Goal: Task Accomplishment & Management: Manage account settings

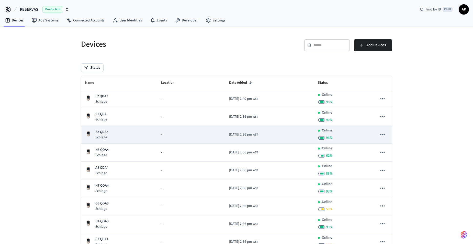
click at [97, 127] on td "B3 QDA5 Schlage" at bounding box center [119, 135] width 76 height 18
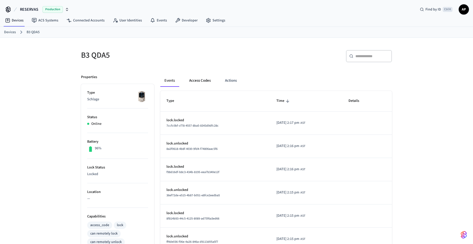
click at [199, 81] on button "Access Codes" at bounding box center [200, 81] width 30 height 12
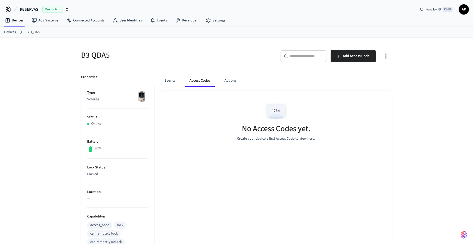
click at [9, 31] on link "Devices" at bounding box center [10, 32] width 12 height 5
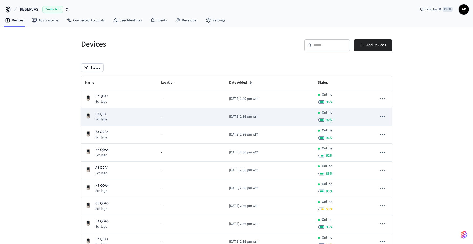
click at [103, 115] on p "C2 QDA" at bounding box center [101, 114] width 12 height 5
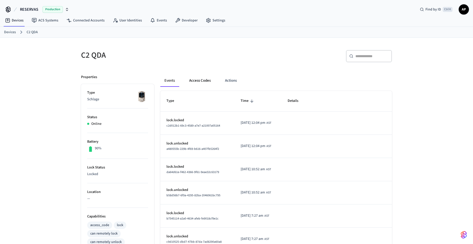
click at [202, 79] on button "Access Codes" at bounding box center [200, 81] width 30 height 12
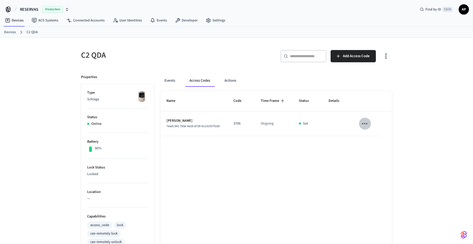
click at [362, 123] on icon "sticky table" at bounding box center [365, 124] width 8 height 8
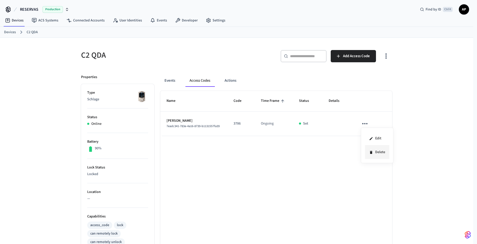
click at [378, 151] on li "Delete" at bounding box center [377, 153] width 24 height 14
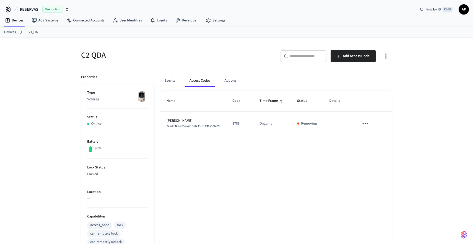
click at [9, 30] on link "Devices" at bounding box center [10, 32] width 12 height 5
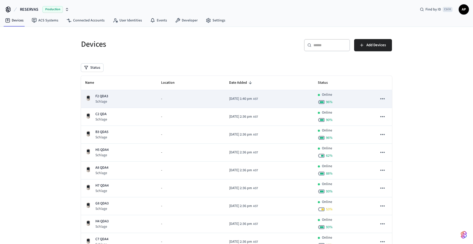
click at [109, 93] on td "F2 QDA3 Schlage" at bounding box center [119, 99] width 76 height 18
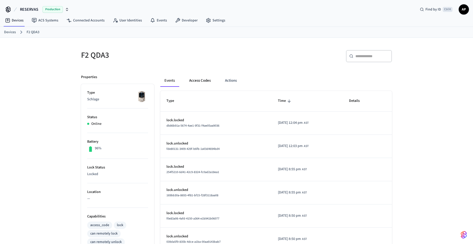
click at [201, 81] on button "Access Codes" at bounding box center [200, 81] width 30 height 12
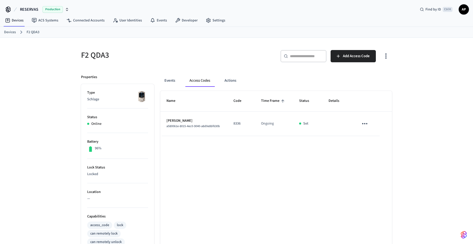
click at [365, 121] on icon "sticky table" at bounding box center [365, 124] width 8 height 8
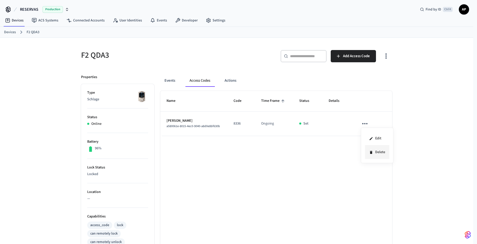
click at [375, 152] on li "Delete" at bounding box center [377, 153] width 24 height 14
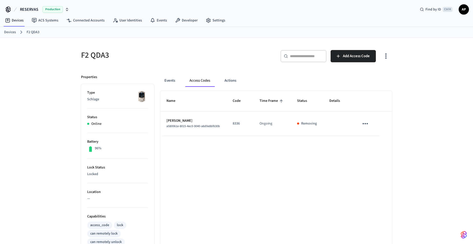
click at [10, 31] on link "Devices" at bounding box center [10, 32] width 12 height 5
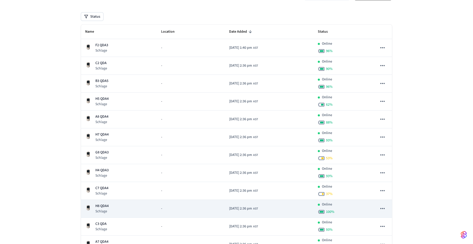
scroll to position [102, 0]
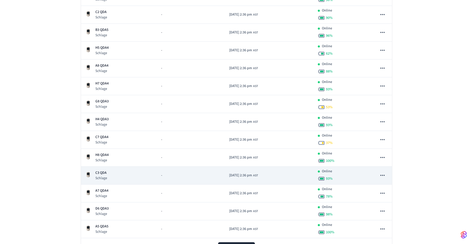
click at [101, 174] on p "C3 QDA" at bounding box center [101, 172] width 12 height 5
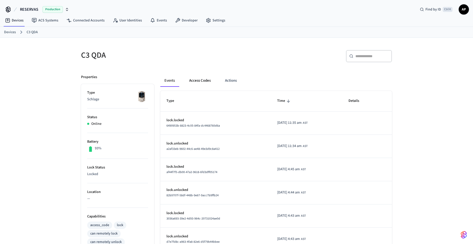
click at [199, 80] on button "Access Codes" at bounding box center [200, 81] width 30 height 12
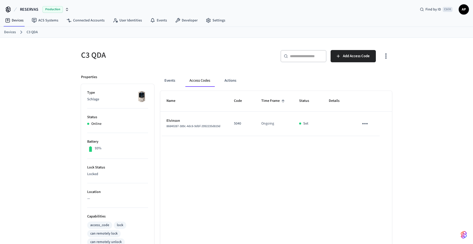
click at [365, 123] on icon "sticky table" at bounding box center [365, 124] width 8 height 8
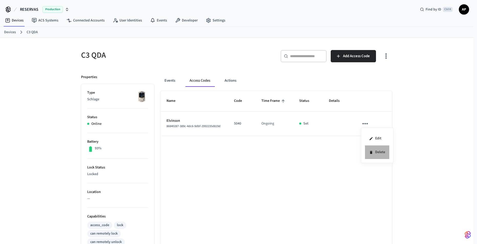
click at [375, 151] on li "Delete" at bounding box center [377, 153] width 24 height 14
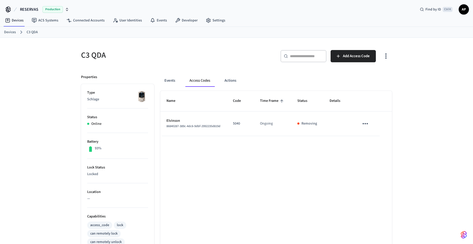
click at [8, 30] on link "Devices" at bounding box center [10, 32] width 12 height 5
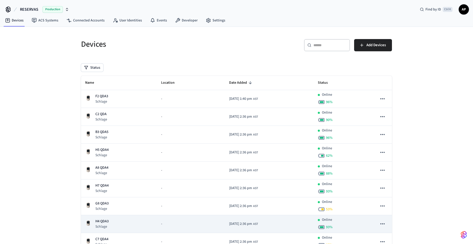
click at [102, 222] on p "H4 QDA3" at bounding box center [101, 221] width 13 height 5
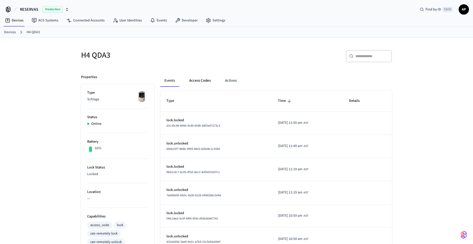
click at [198, 80] on button "Access Codes" at bounding box center [200, 81] width 30 height 12
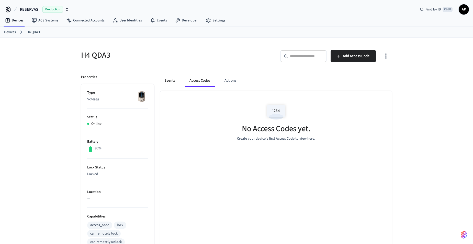
click at [173, 81] on button "Events" at bounding box center [169, 81] width 19 height 12
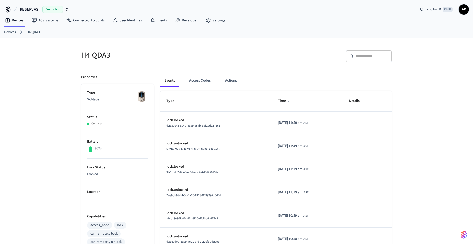
click at [9, 30] on link "Devices" at bounding box center [10, 32] width 12 height 5
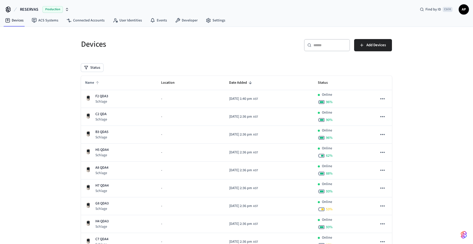
click at [90, 81] on span "Name" at bounding box center [93, 83] width 16 height 8
click at [91, 83] on span "Name" at bounding box center [93, 83] width 16 height 8
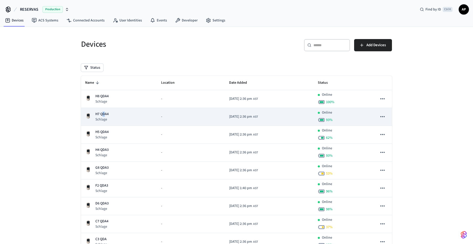
click at [103, 114] on p "H7 QDA4" at bounding box center [101, 114] width 13 height 5
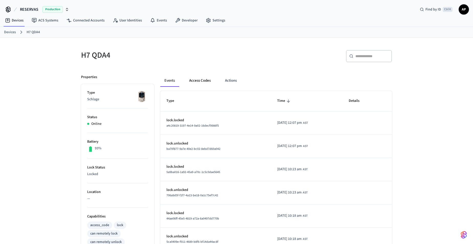
click at [198, 81] on button "Access Codes" at bounding box center [200, 81] width 30 height 12
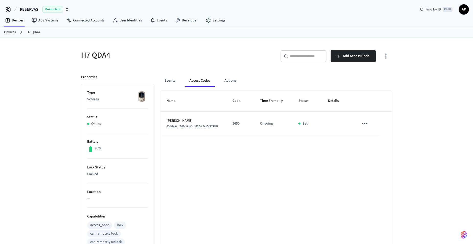
click at [364, 128] on button "sticky table" at bounding box center [364, 124] width 12 height 12
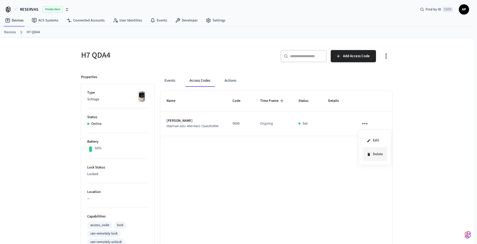
click at [371, 156] on li "Delete" at bounding box center [374, 155] width 24 height 14
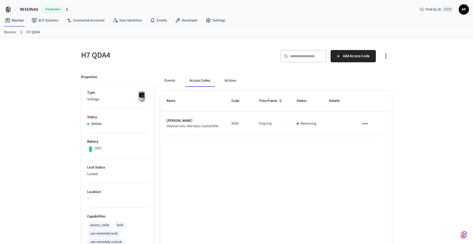
click at [11, 33] on link "Devices" at bounding box center [10, 32] width 12 height 5
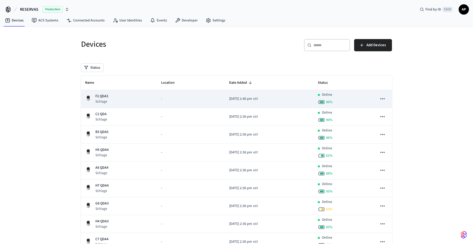
click at [110, 96] on div "F2 QDA3 Schlage" at bounding box center [119, 99] width 68 height 10
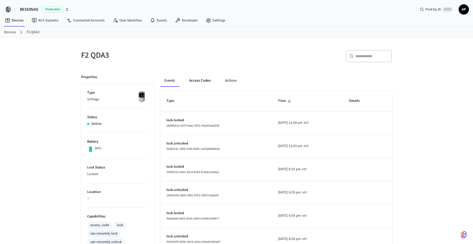
click at [202, 84] on button "Access Codes" at bounding box center [200, 81] width 30 height 12
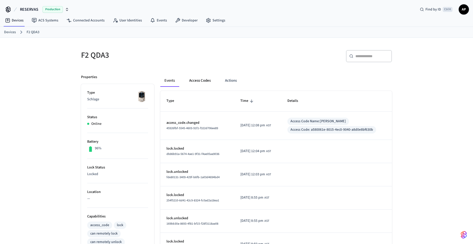
click at [203, 82] on button "Access Codes" at bounding box center [200, 81] width 30 height 12
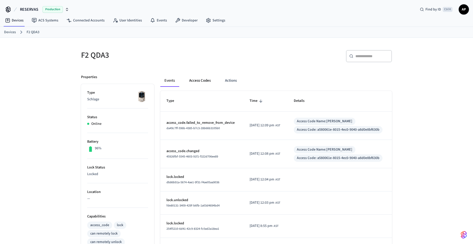
click at [194, 78] on button "Access Codes" at bounding box center [200, 81] width 30 height 12
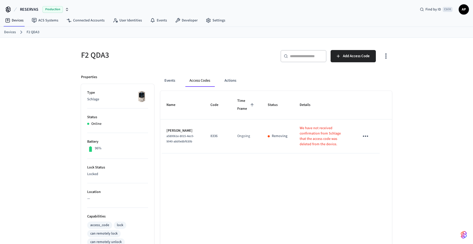
click at [364, 136] on icon "sticky table" at bounding box center [365, 136] width 8 height 8
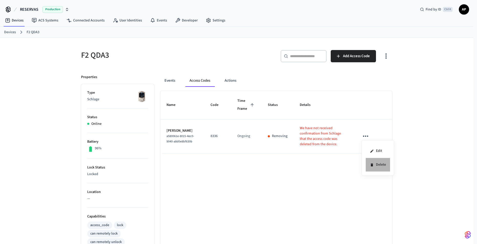
click at [376, 166] on li "Delete" at bounding box center [377, 165] width 24 height 14
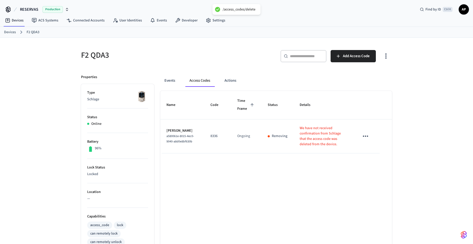
click at [10, 31] on link "Devices" at bounding box center [10, 32] width 12 height 5
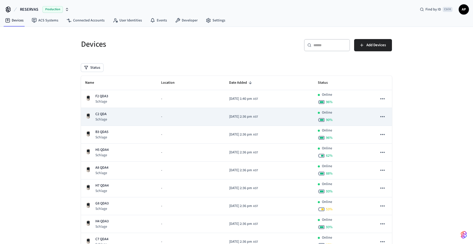
click at [102, 118] on p "Schlage" at bounding box center [101, 119] width 12 height 5
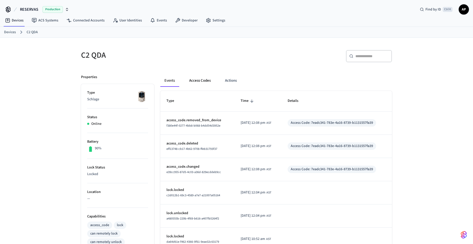
click at [200, 82] on button "Access Codes" at bounding box center [200, 81] width 30 height 12
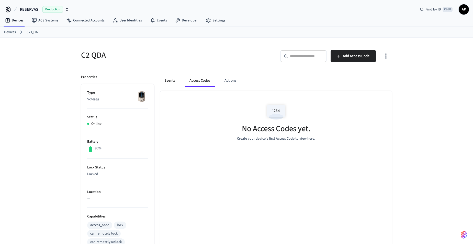
click at [174, 82] on button "Events" at bounding box center [169, 81] width 19 height 12
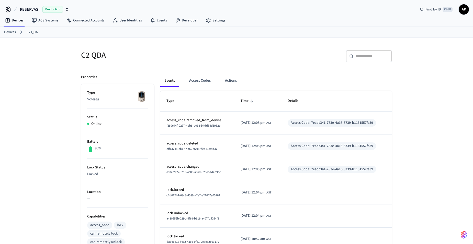
click at [10, 33] on link "Devices" at bounding box center [10, 32] width 12 height 5
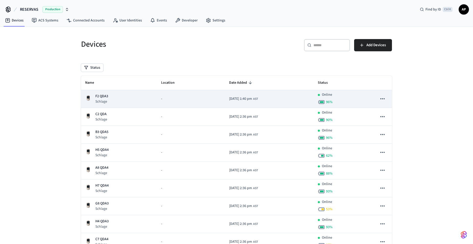
click at [103, 96] on p "F2 QDA3" at bounding box center [101, 96] width 13 height 5
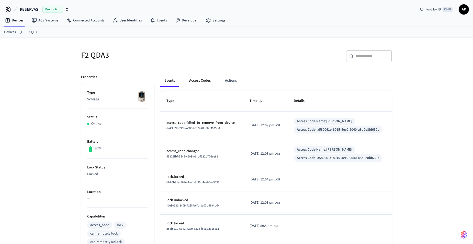
click at [200, 79] on button "Access Codes" at bounding box center [200, 81] width 30 height 12
click at [194, 79] on button "Access Codes" at bounding box center [200, 81] width 30 height 12
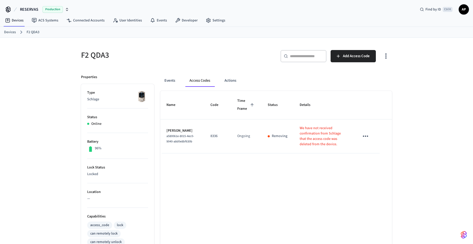
click at [11, 30] on link "Devices" at bounding box center [10, 32] width 12 height 5
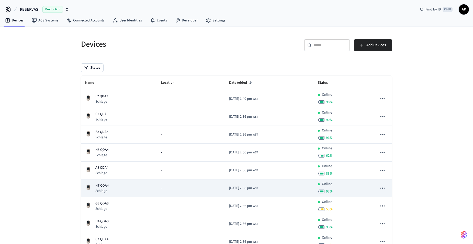
click at [103, 184] on p "H7 QDA4" at bounding box center [101, 185] width 13 height 5
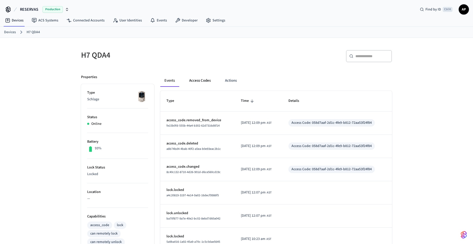
click at [198, 80] on button "Access Codes" at bounding box center [200, 81] width 30 height 12
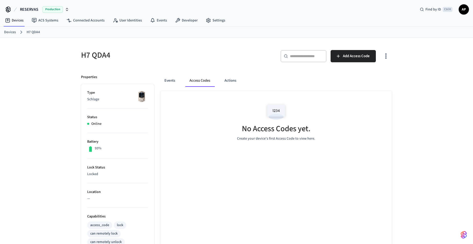
click at [11, 33] on link "Devices" at bounding box center [10, 32] width 12 height 5
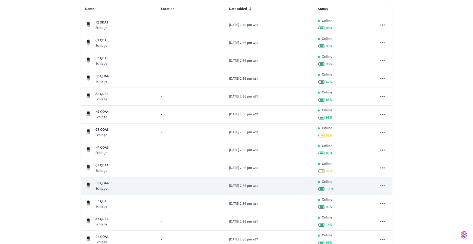
scroll to position [77, 0]
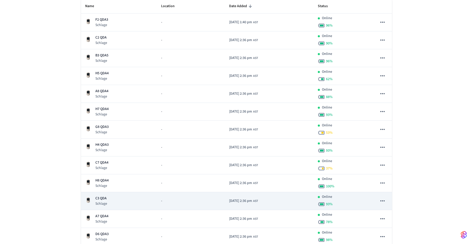
click at [98, 206] on p "Schlage" at bounding box center [101, 203] width 12 height 5
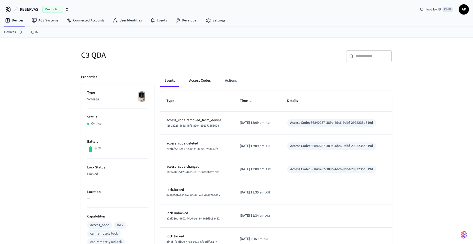
click at [196, 78] on button "Access Codes" at bounding box center [200, 81] width 30 height 12
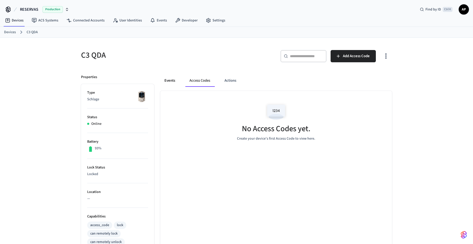
click at [174, 81] on button "Events" at bounding box center [169, 81] width 19 height 12
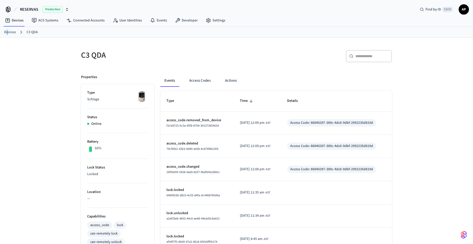
click at [7, 31] on link "Devices" at bounding box center [10, 32] width 12 height 5
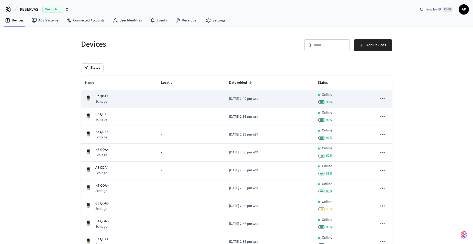
click at [99, 95] on p "F2 QDA3" at bounding box center [101, 96] width 13 height 5
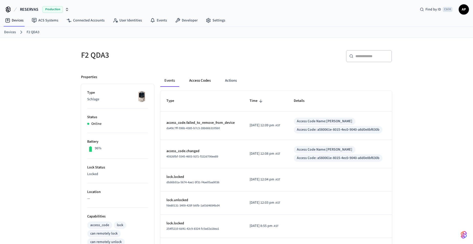
click at [198, 79] on button "Access Codes" at bounding box center [200, 81] width 30 height 12
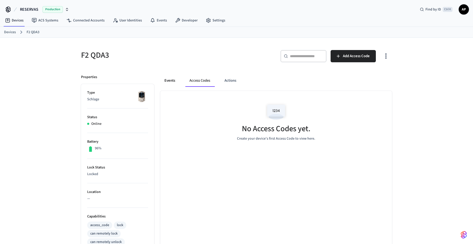
click at [172, 79] on button "Events" at bounding box center [169, 81] width 19 height 12
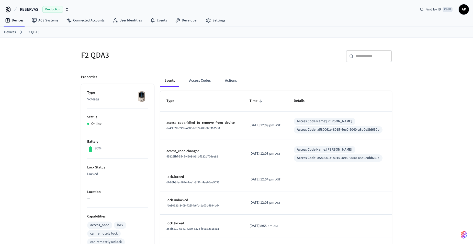
click at [15, 34] on link "Devices" at bounding box center [10, 32] width 12 height 5
